Goal: Entertainment & Leisure: Browse casually

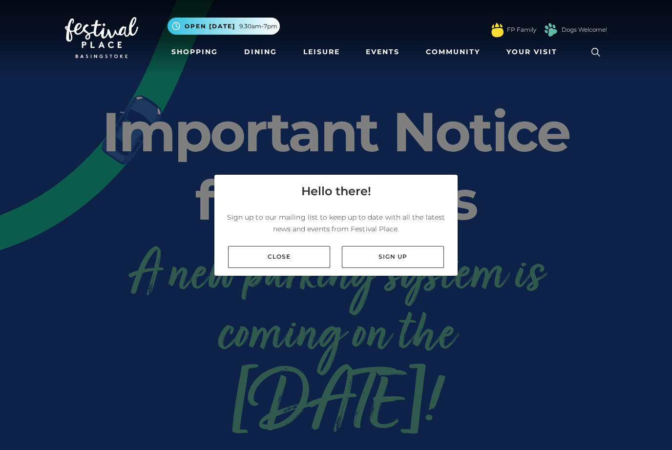
click at [247, 268] on link "Close" at bounding box center [279, 257] width 102 height 22
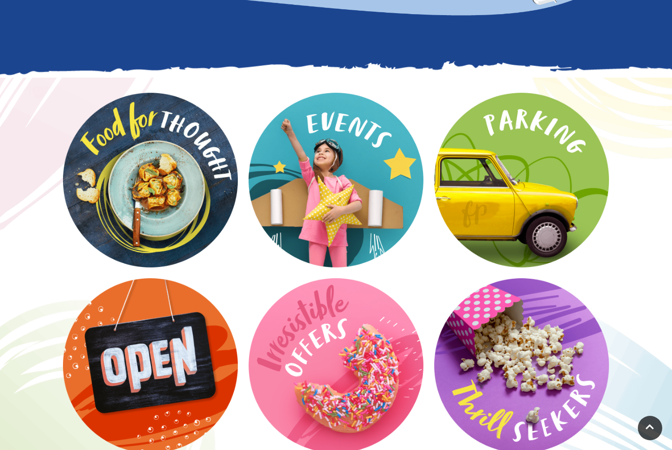
scroll to position [1175, 0]
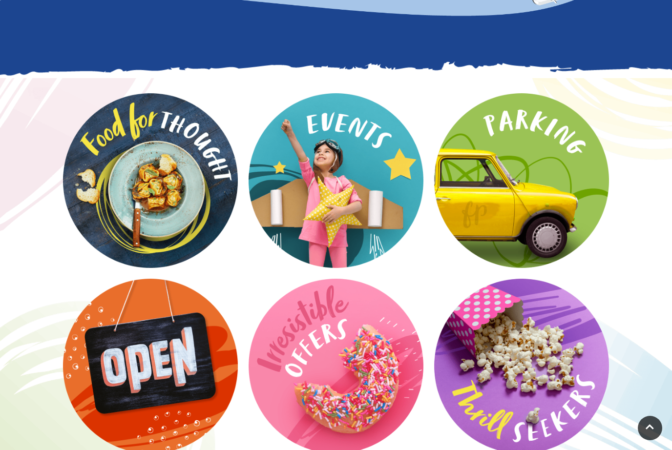
click at [0, 0] on video at bounding box center [0, 0] width 0 height 0
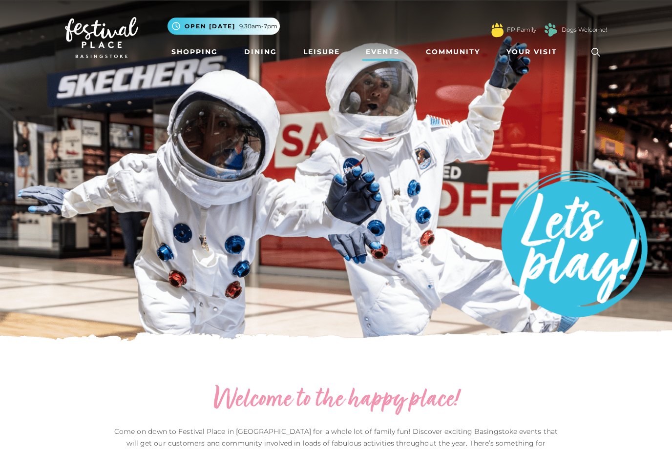
click at [388, 40] on div ".st5{fill:none;stroke:#FFFFFF;stroke-width:2.29;stroke-miterlimit:10;} Open tod…" at bounding box center [388, 26] width 440 height 29
click at [389, 51] on link "Events" at bounding box center [383, 52] width 42 height 18
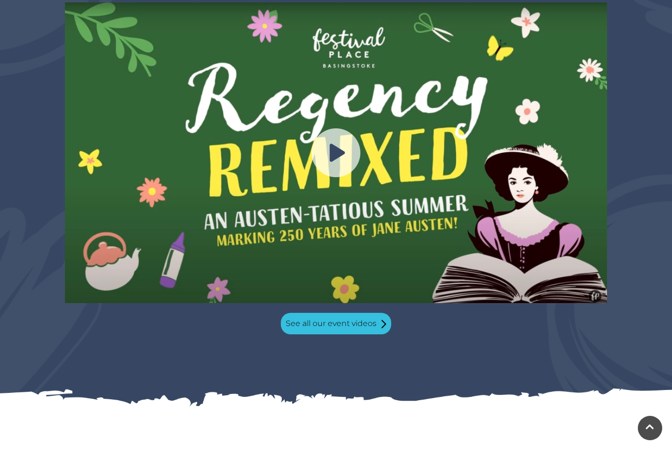
scroll to position [936, 0]
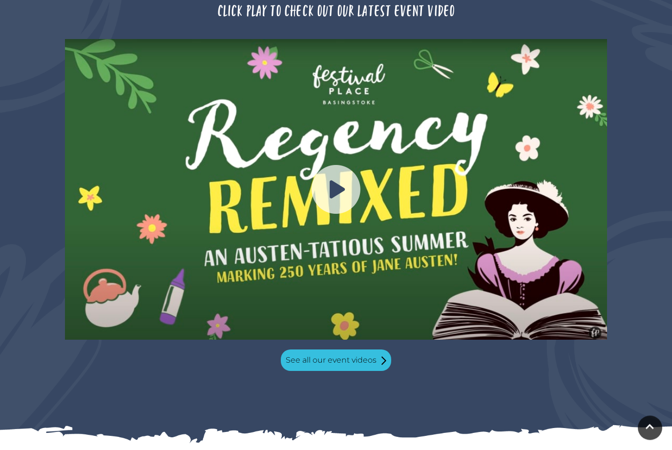
click at [321, 350] on link "See all our event videos" at bounding box center [336, 360] width 110 height 21
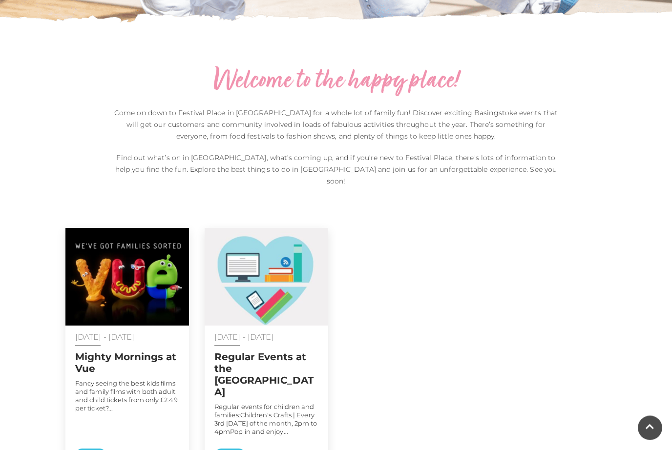
scroll to position [319, 0]
click at [142, 262] on img at bounding box center [127, 277] width 124 height 98
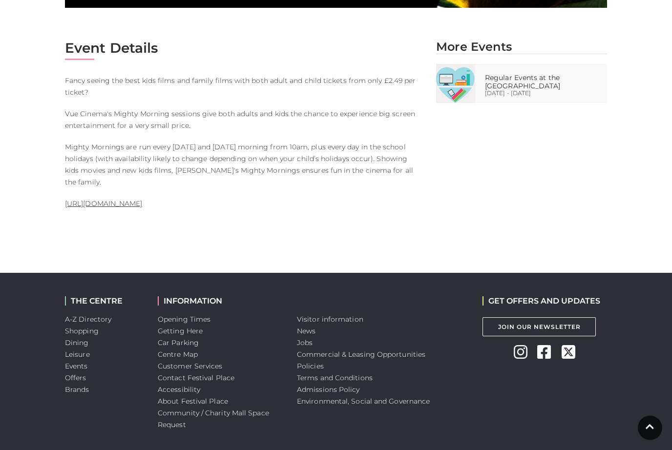
scroll to position [478, 0]
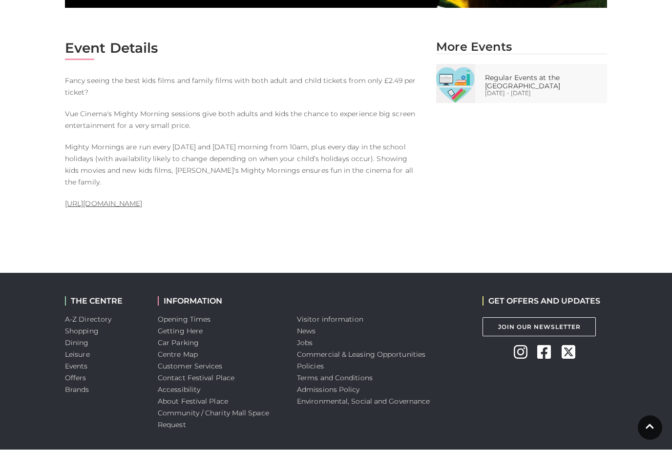
click at [87, 363] on link "Events" at bounding box center [76, 367] width 23 height 9
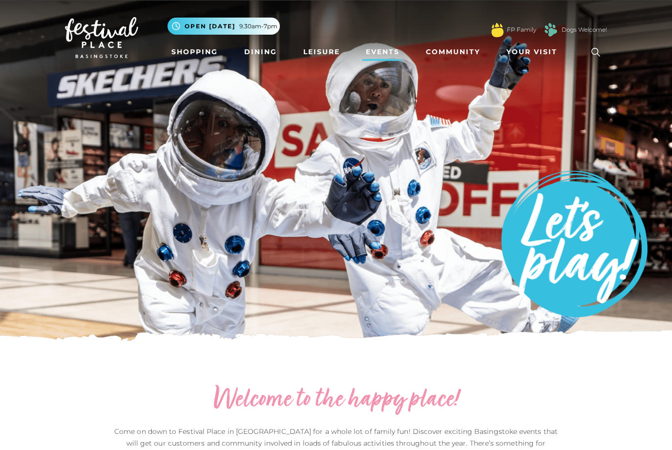
click at [314, 53] on link "Leisure" at bounding box center [322, 52] width 44 height 18
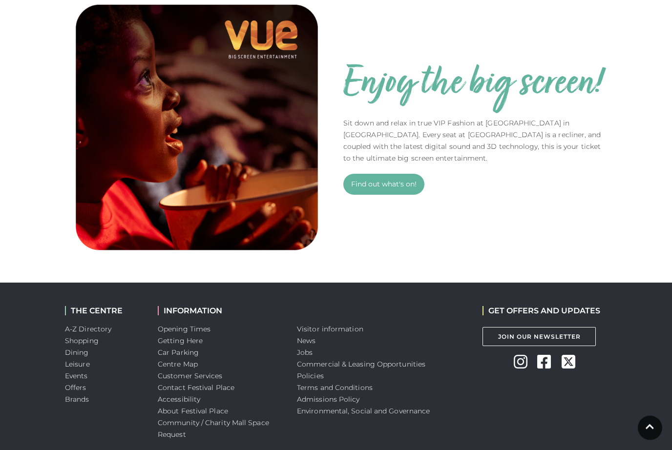
scroll to position [657, 0]
click at [400, 195] on link "Find out what's on!" at bounding box center [383, 184] width 81 height 21
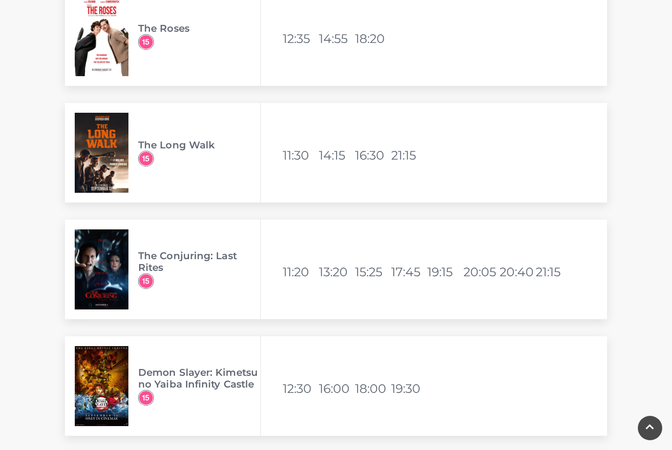
scroll to position [1370, 0]
click at [102, 136] on img at bounding box center [102, 153] width 54 height 80
click at [111, 137] on img at bounding box center [102, 153] width 54 height 80
click at [162, 157] on span "The Long Walk" at bounding box center [199, 153] width 122 height 27
click at [167, 147] on h3 "The Long Walk" at bounding box center [199, 146] width 122 height 12
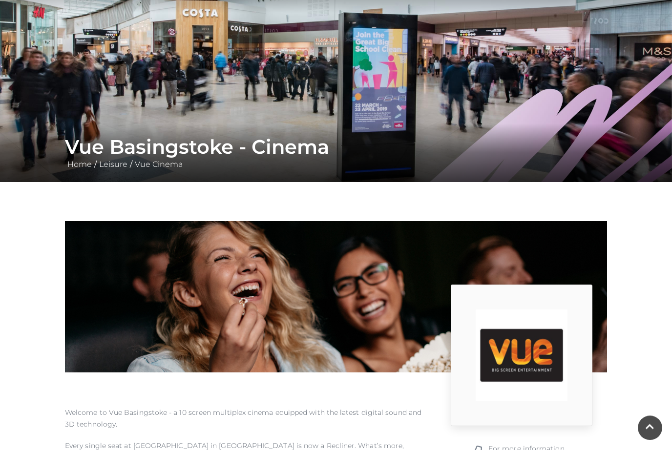
scroll to position [0, 0]
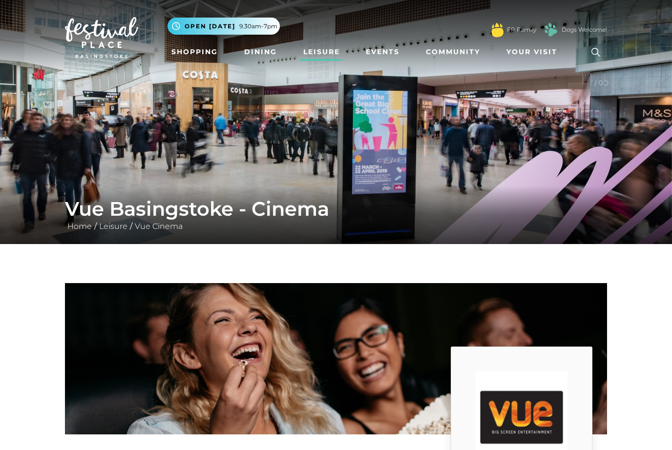
click at [263, 51] on link "Dining" at bounding box center [260, 52] width 41 height 18
